Goal: Find specific page/section: Find specific page/section

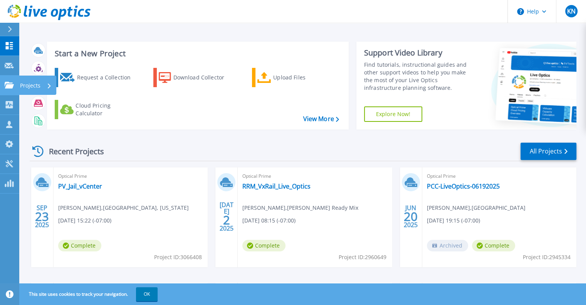
click at [13, 84] on icon at bounding box center [9, 85] width 9 height 7
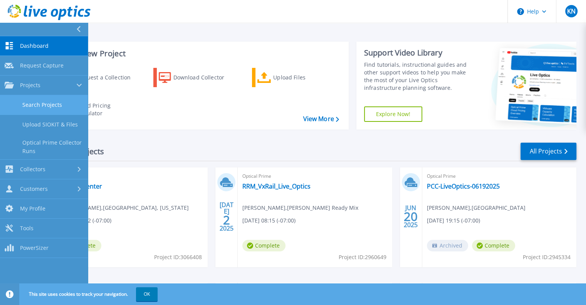
click at [61, 107] on link "Search Projects" at bounding box center [44, 105] width 88 height 20
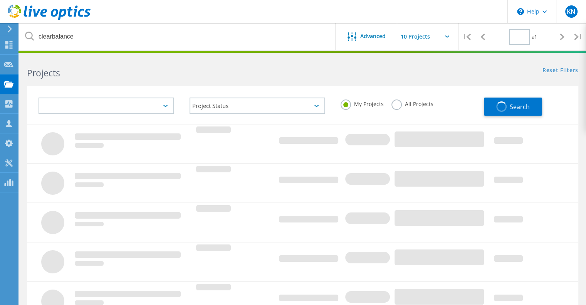
type input "1"
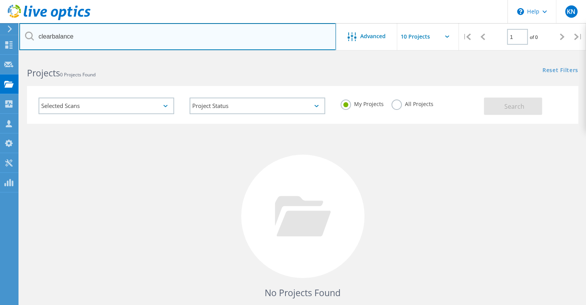
drag, startPoint x: 84, startPoint y: 40, endPoint x: 9, endPoint y: 34, distance: 75.8
click at [10, 56] on div "\n Help Explore Helpful Articles Contact Support KN Partner Team Member Kristen…" at bounding box center [293, 205] width 586 height 299
drag, startPoint x: 84, startPoint y: 38, endPoint x: 28, endPoint y: 39, distance: 55.5
click at [28, 39] on div "clearbalance" at bounding box center [177, 36] width 317 height 27
type input "royal business"
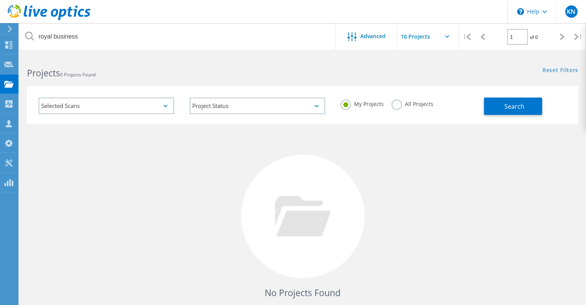
click at [399, 103] on label "All Projects" at bounding box center [413, 102] width 42 height 7
click at [0, 0] on input "All Projects" at bounding box center [0, 0] width 0 height 0
click at [501, 108] on button "Search" at bounding box center [513, 106] width 58 height 17
